Goal: Find specific page/section: Find specific page/section

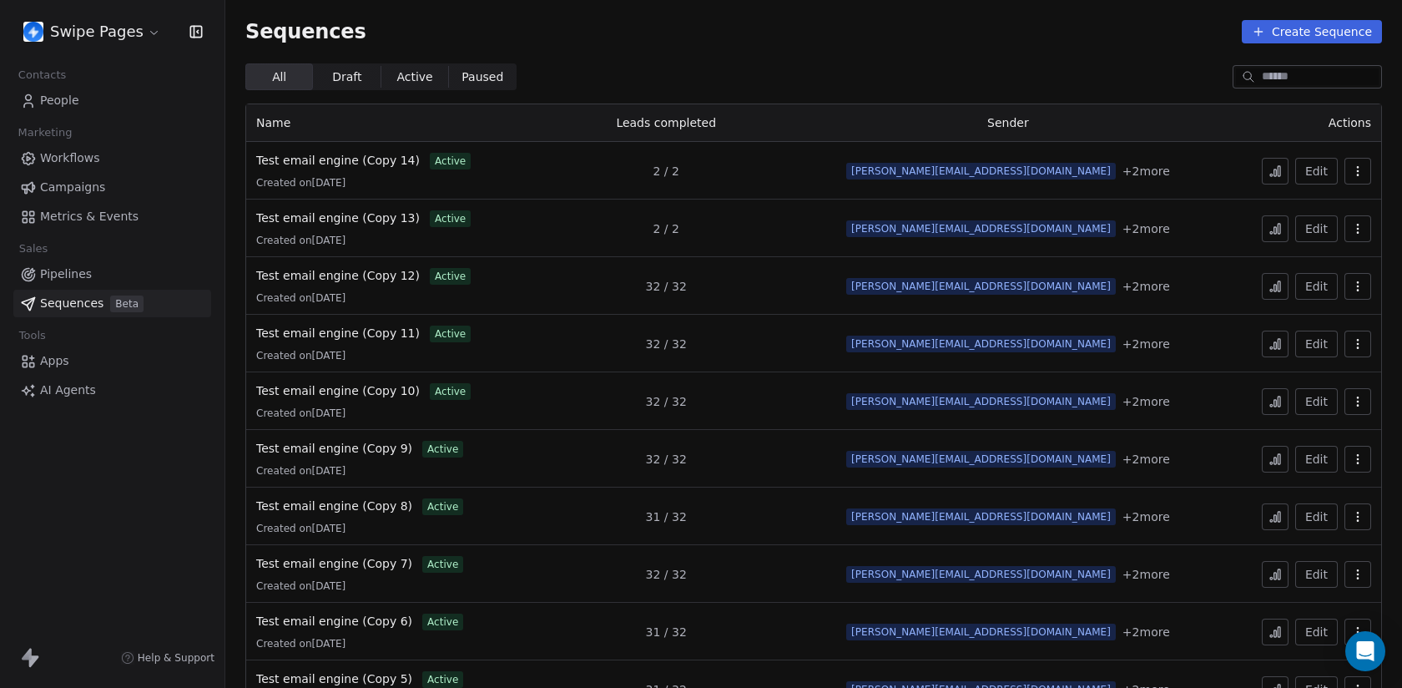
click at [144, 100] on link "People" at bounding box center [112, 101] width 198 height 28
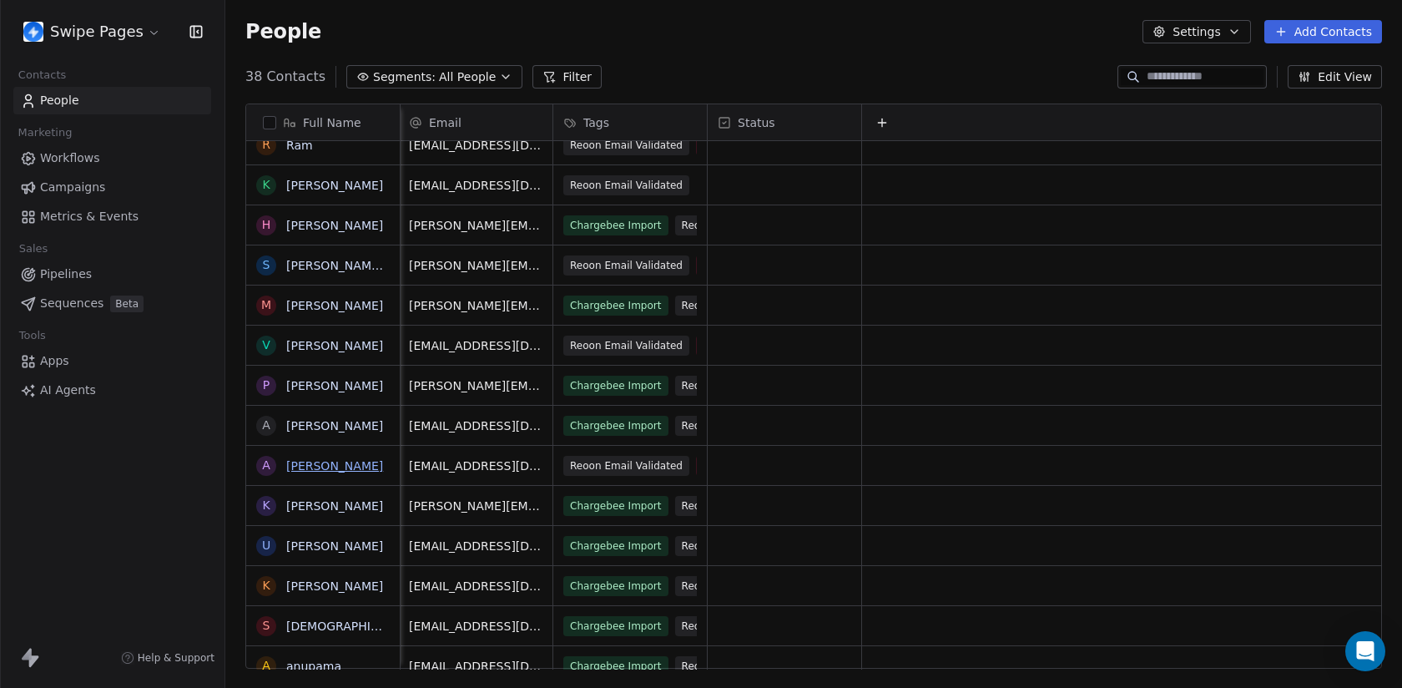
click at [332, 469] on link "[PERSON_NAME]" at bounding box center [334, 465] width 97 height 13
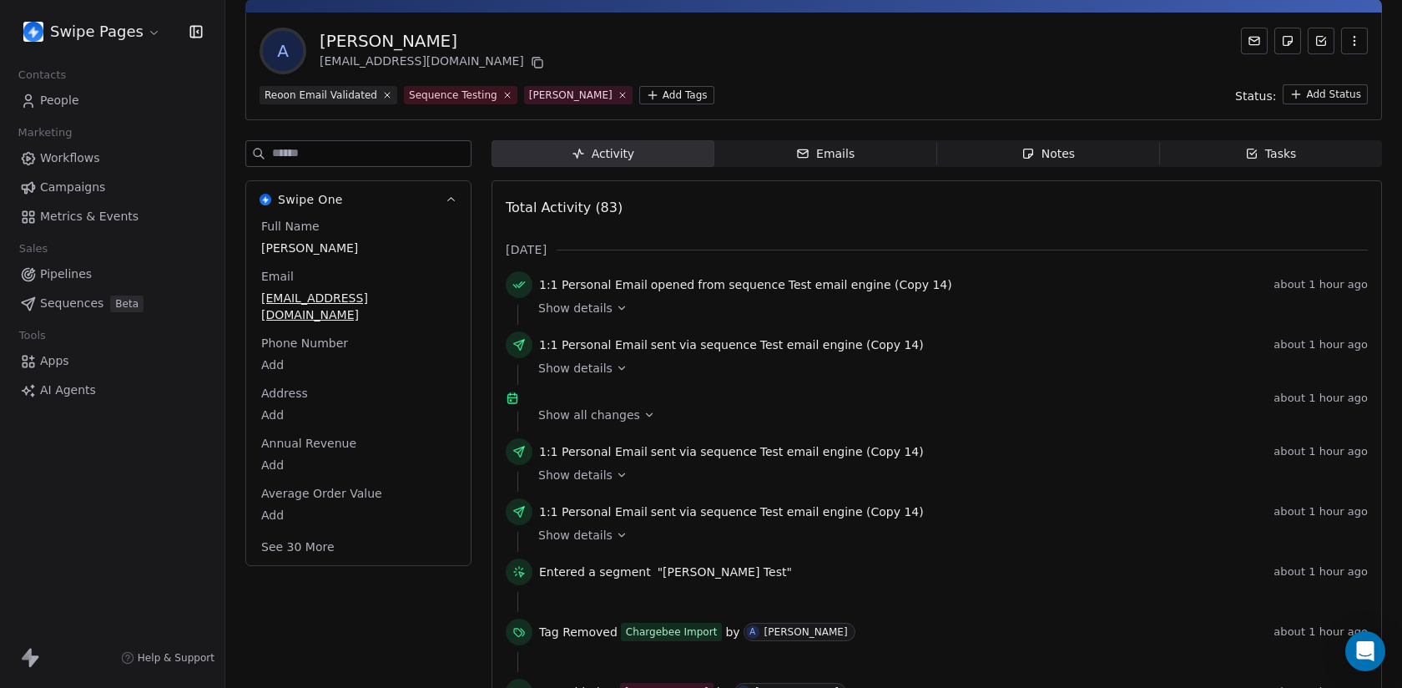
click at [608, 423] on span "Show all changes" at bounding box center [589, 415] width 102 height 17
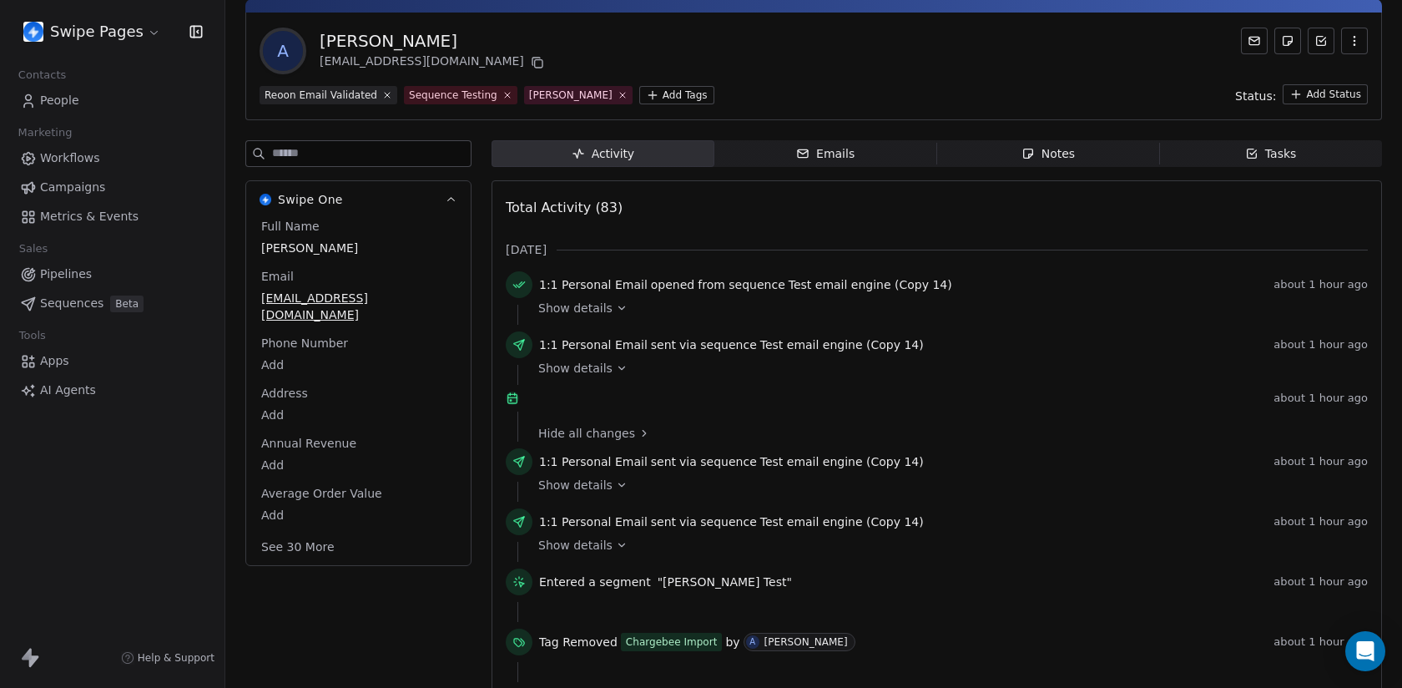
click at [611, 442] on span "Hide all changes" at bounding box center [586, 433] width 97 height 17
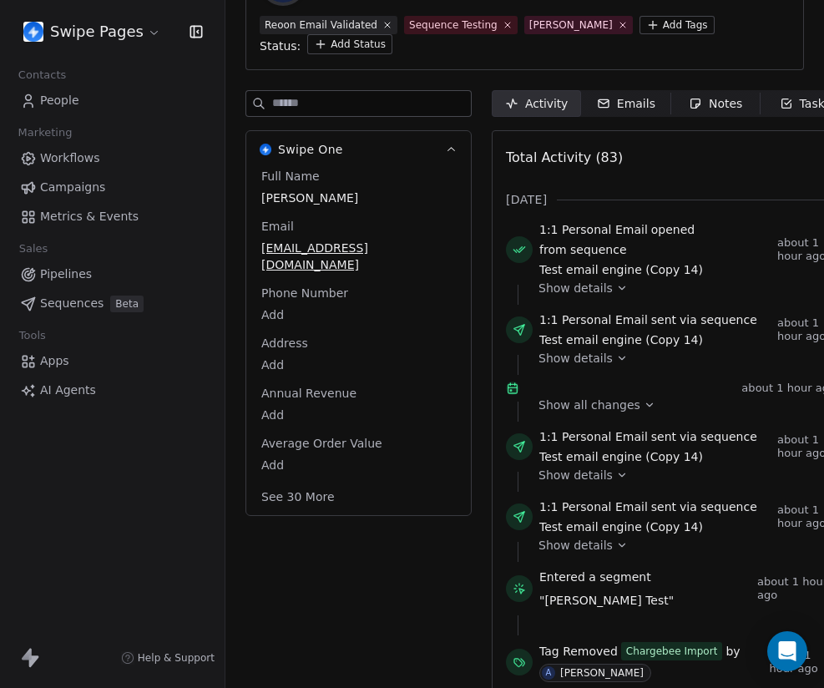
scroll to position [137, 0]
